Goal: Information Seeking & Learning: Learn about a topic

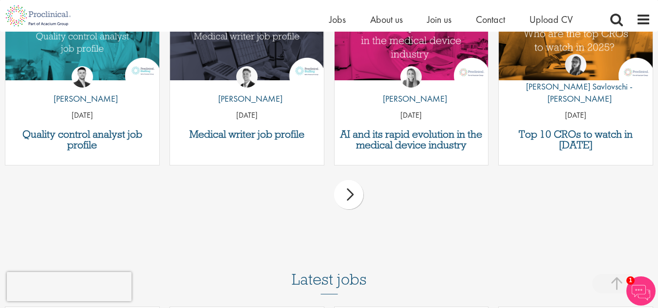
scroll to position [4030, 0]
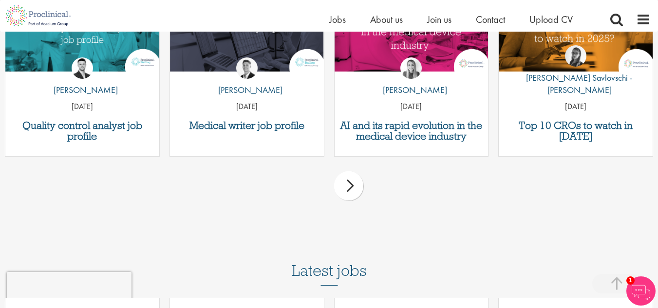
click at [347, 171] on div "next" at bounding box center [348, 185] width 29 height 29
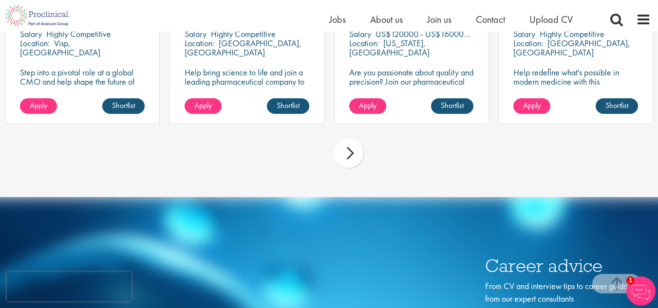
scroll to position [4593, 0]
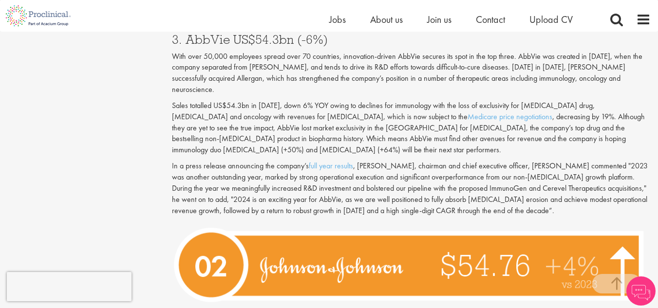
scroll to position [3038, 0]
